Goal: Navigation & Orientation: Find specific page/section

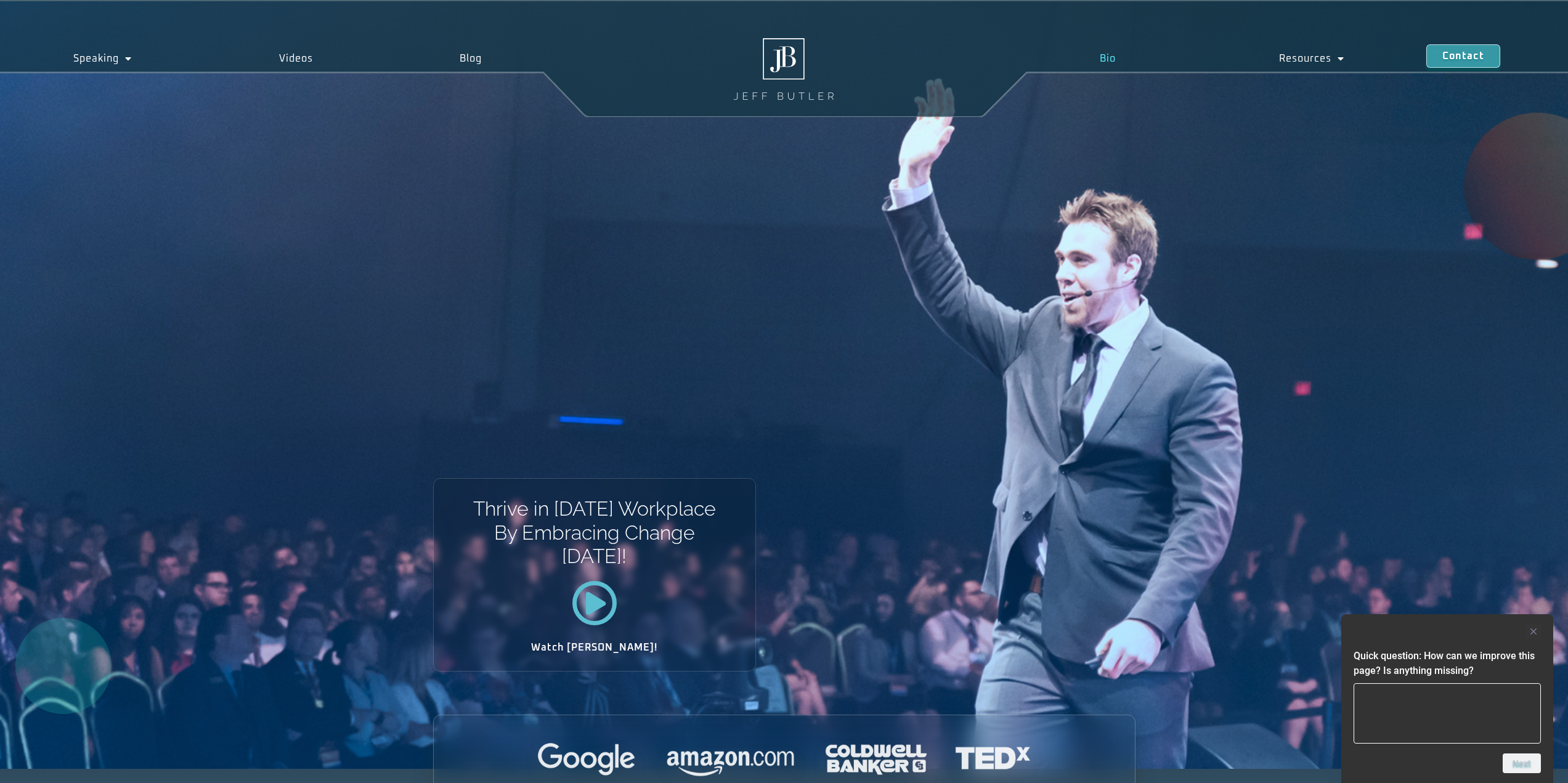
click at [1112, 57] on link "Bio" at bounding box center [1107, 58] width 179 height 28
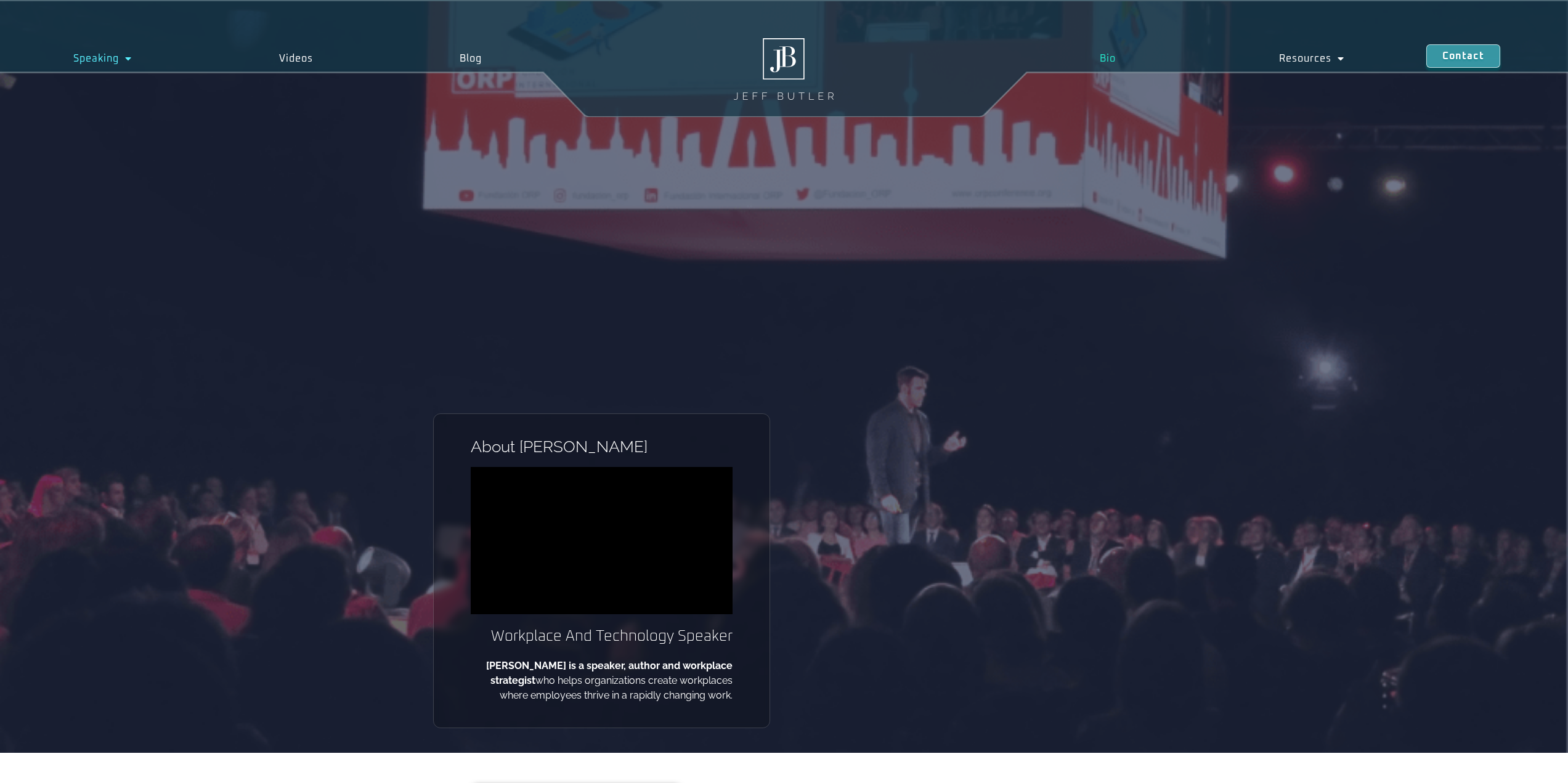
click at [99, 64] on link "Speaking" at bounding box center [103, 58] width 206 height 28
click at [106, 55] on link "Speaking" at bounding box center [103, 58] width 206 height 28
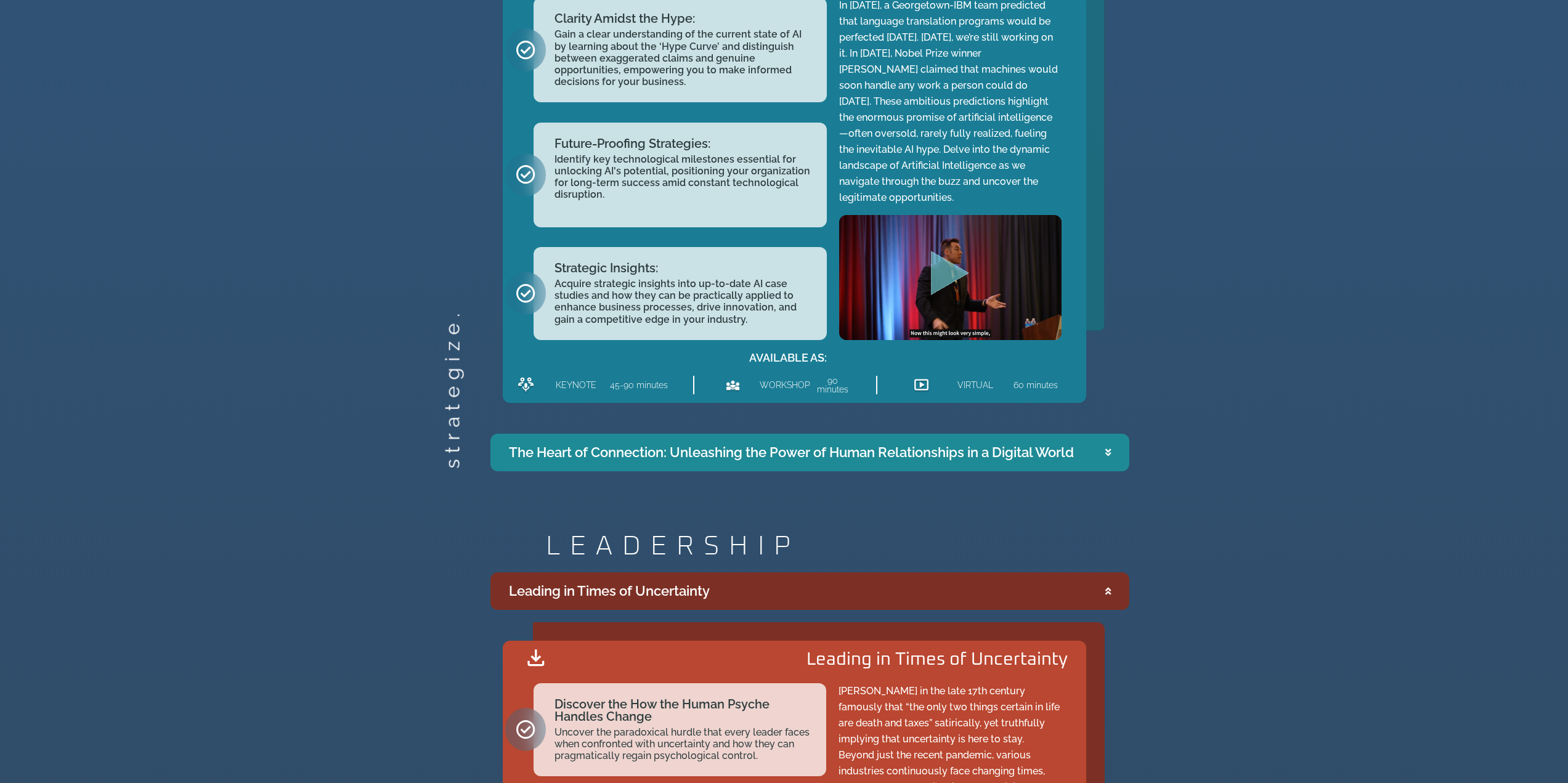
scroll to position [1787, 0]
